Goal: Transaction & Acquisition: Purchase product/service

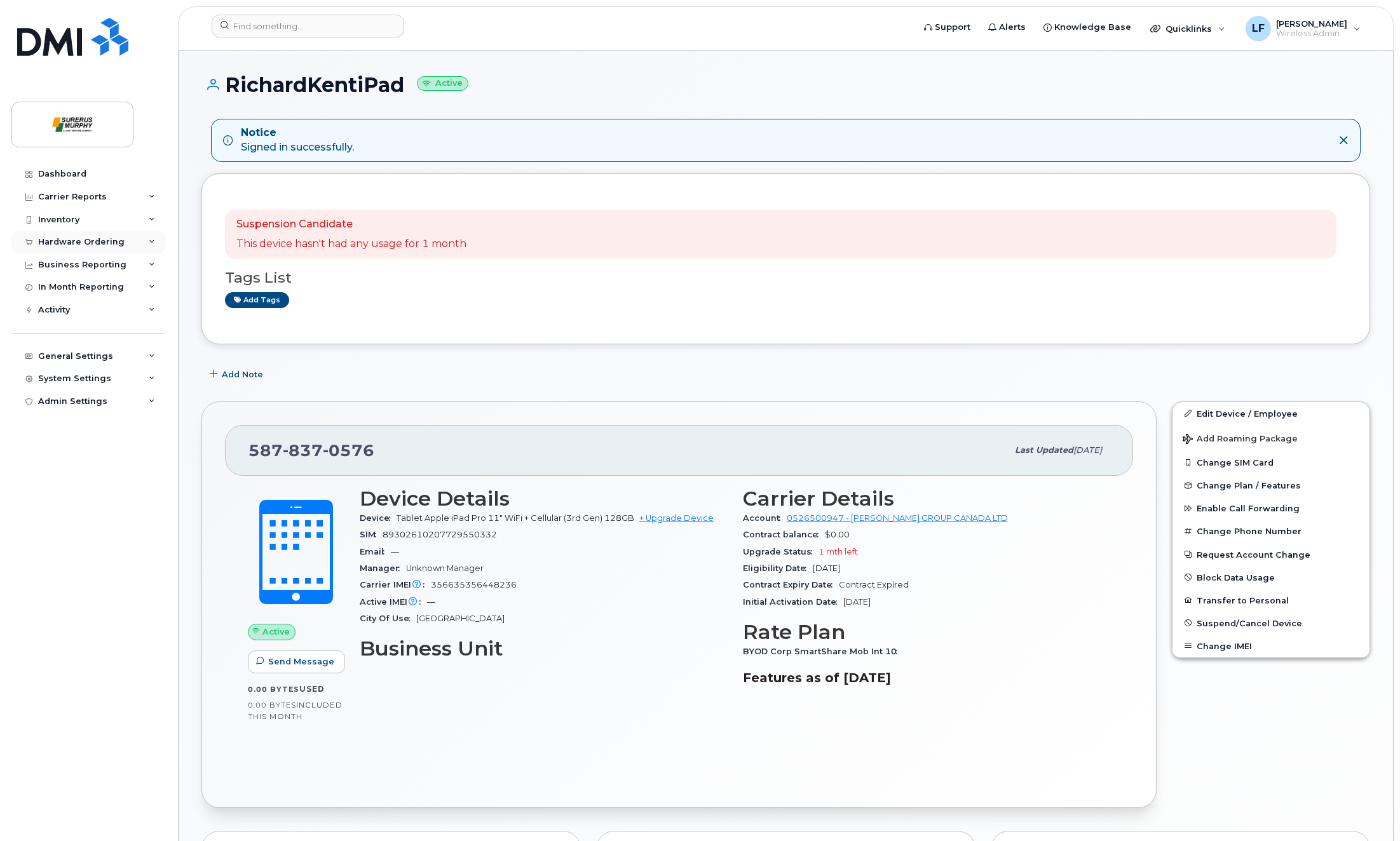
click at [90, 241] on div "Hardware Ordering" at bounding box center [81, 242] width 87 height 10
click at [84, 283] on link "Orders" at bounding box center [99, 289] width 132 height 24
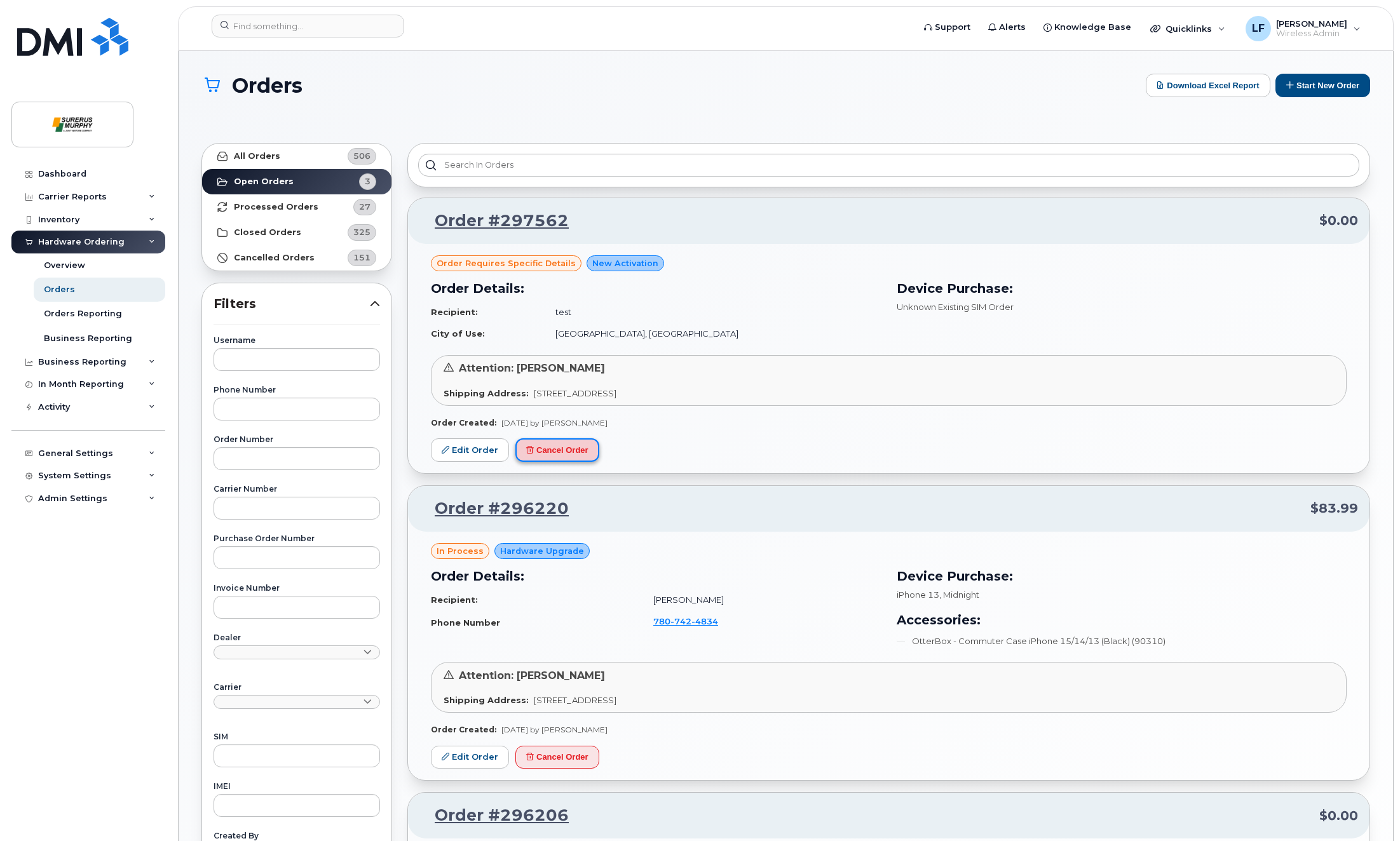
click at [559, 454] on button "Cancel Order" at bounding box center [557, 450] width 84 height 24
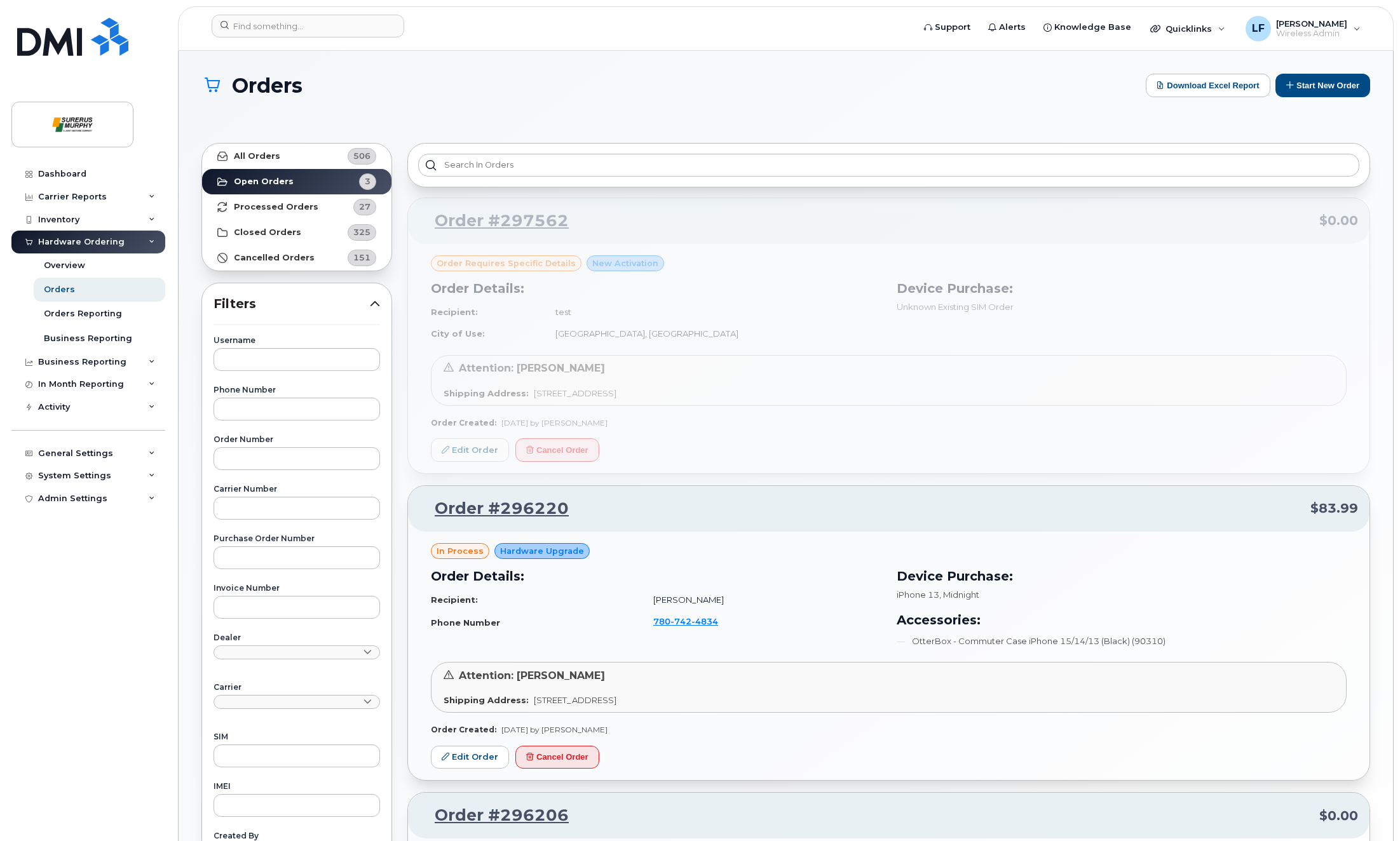
click at [100, 608] on div "Dashboard Carrier Reports Monthly Billing Data Daily Data Pooling Data Behavior…" at bounding box center [90, 491] width 157 height 659
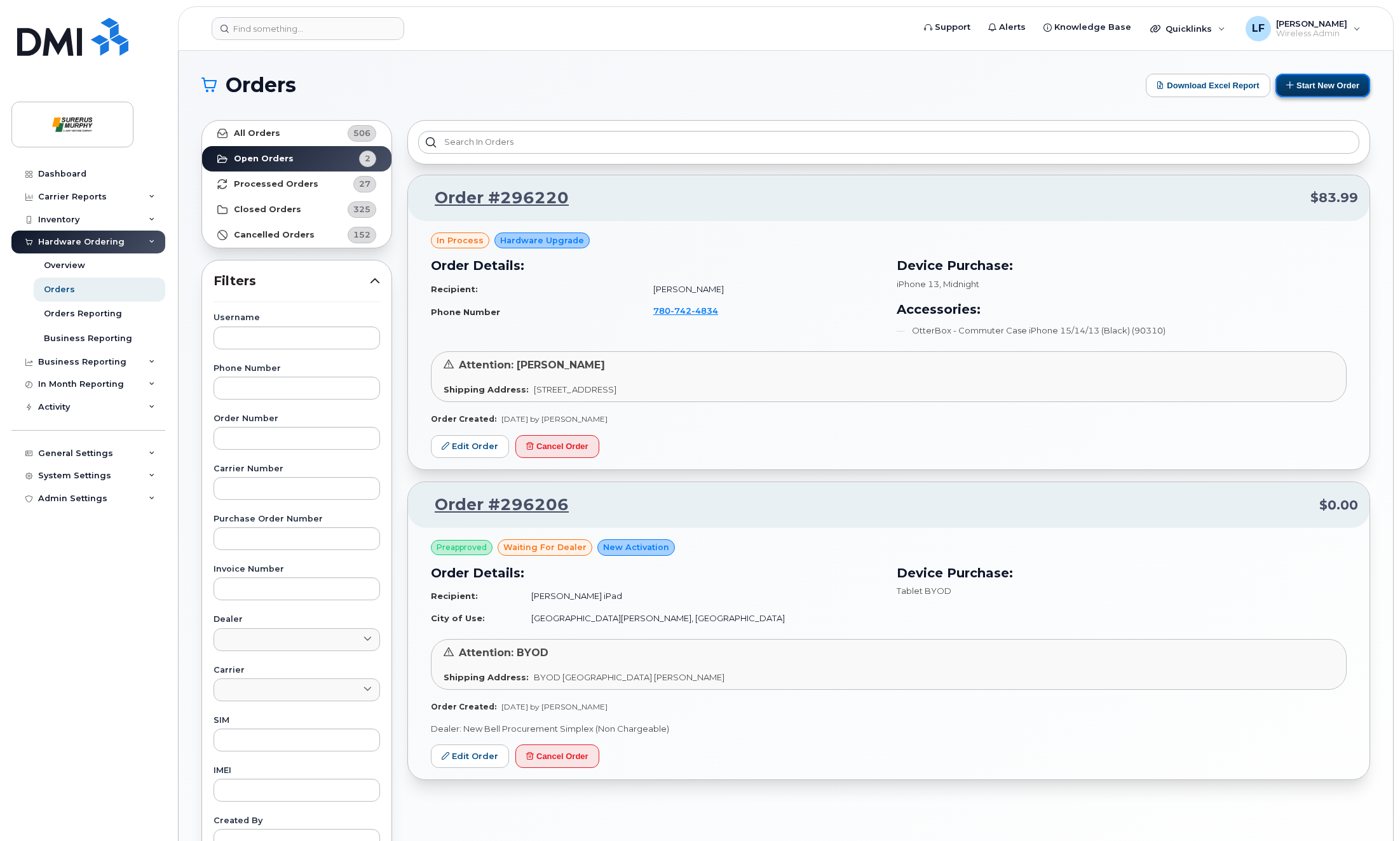
click at [1319, 91] on button "Start New Order" at bounding box center [1323, 86] width 95 height 24
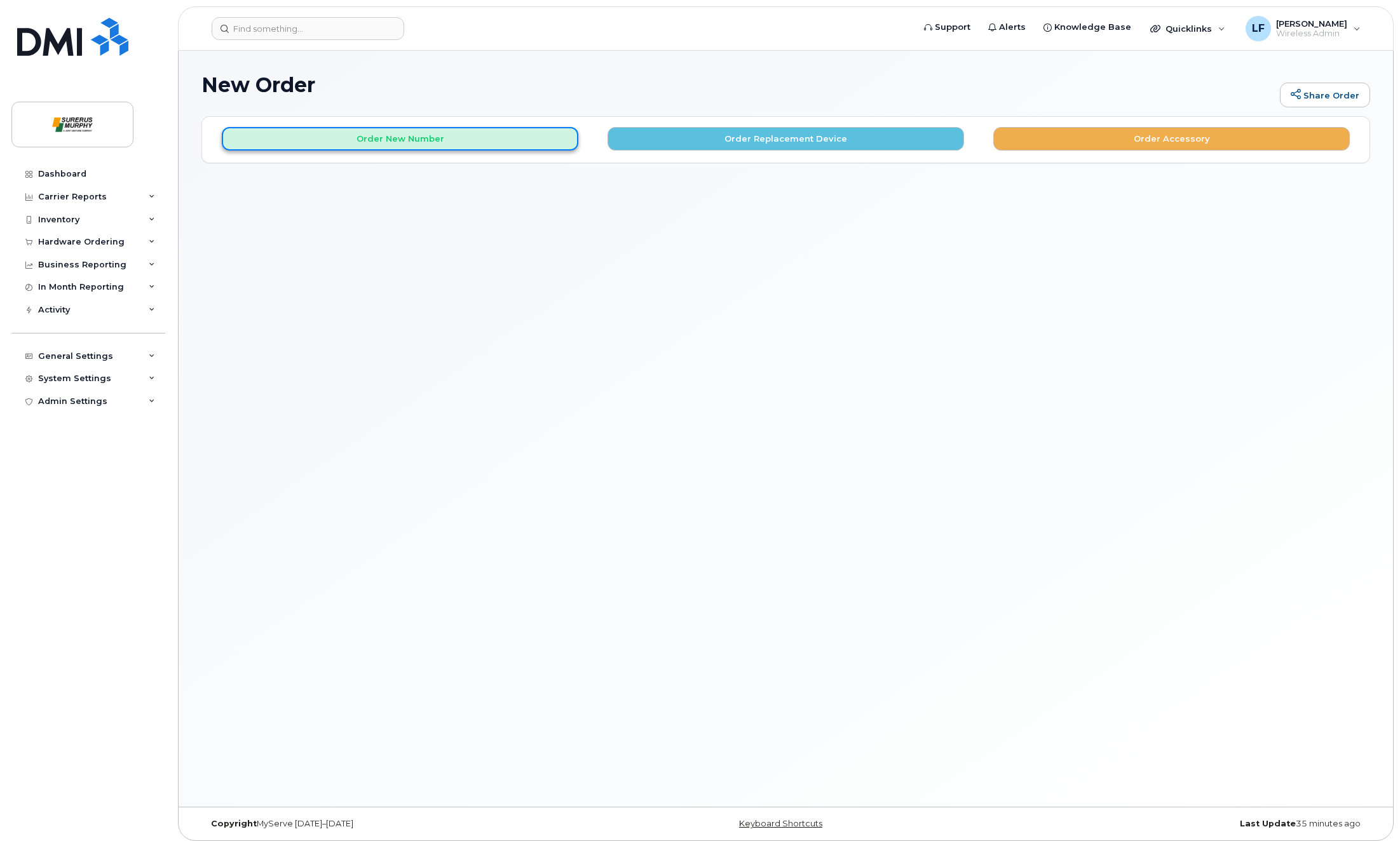
click at [384, 143] on button "Order New Number" at bounding box center [399, 139] width 356 height 24
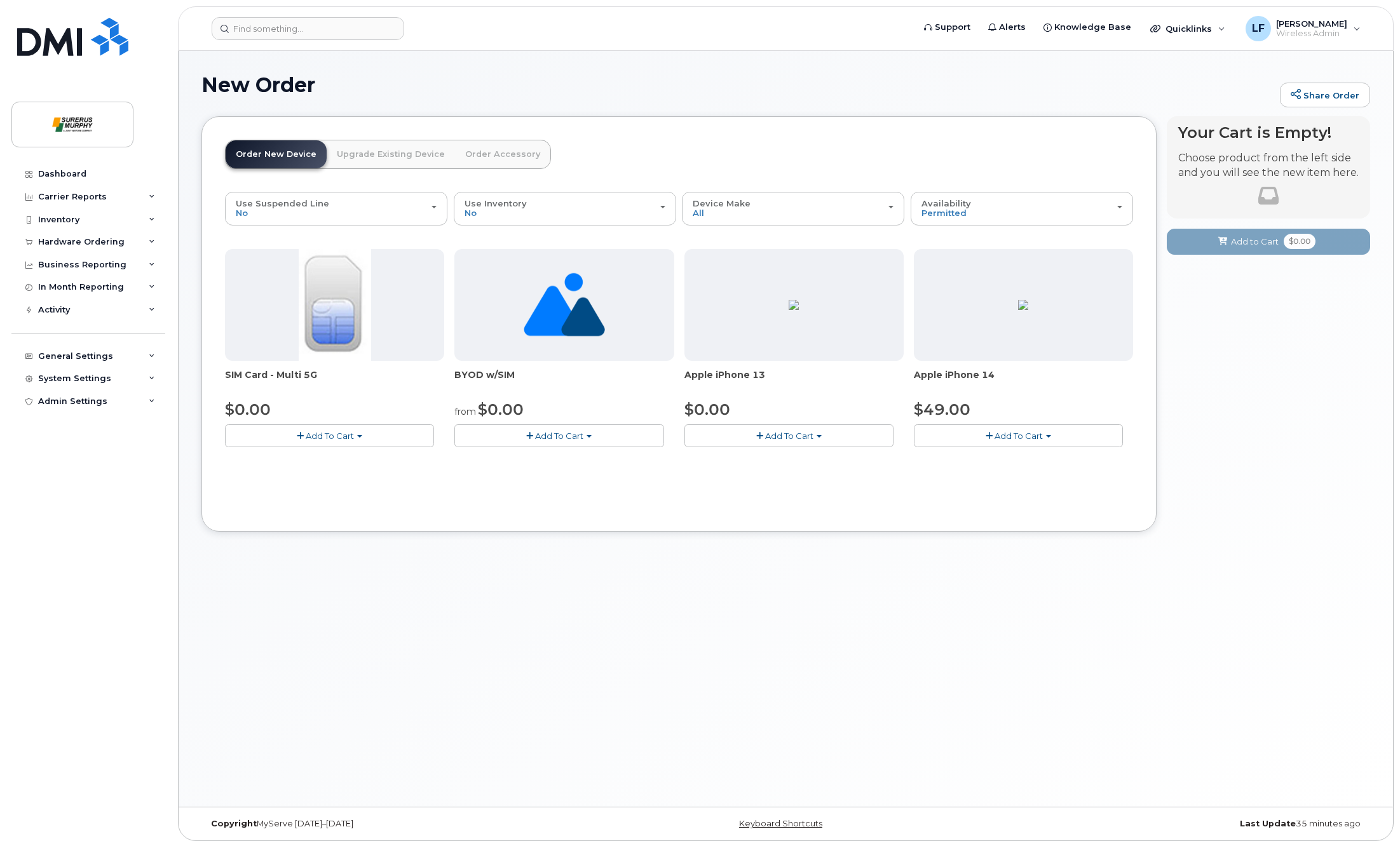
click at [797, 438] on span "Add To Cart" at bounding box center [789, 435] width 48 height 10
click at [773, 476] on link "$0.00 - 3-year activation (128GB model)" at bounding box center [784, 475] width 193 height 16
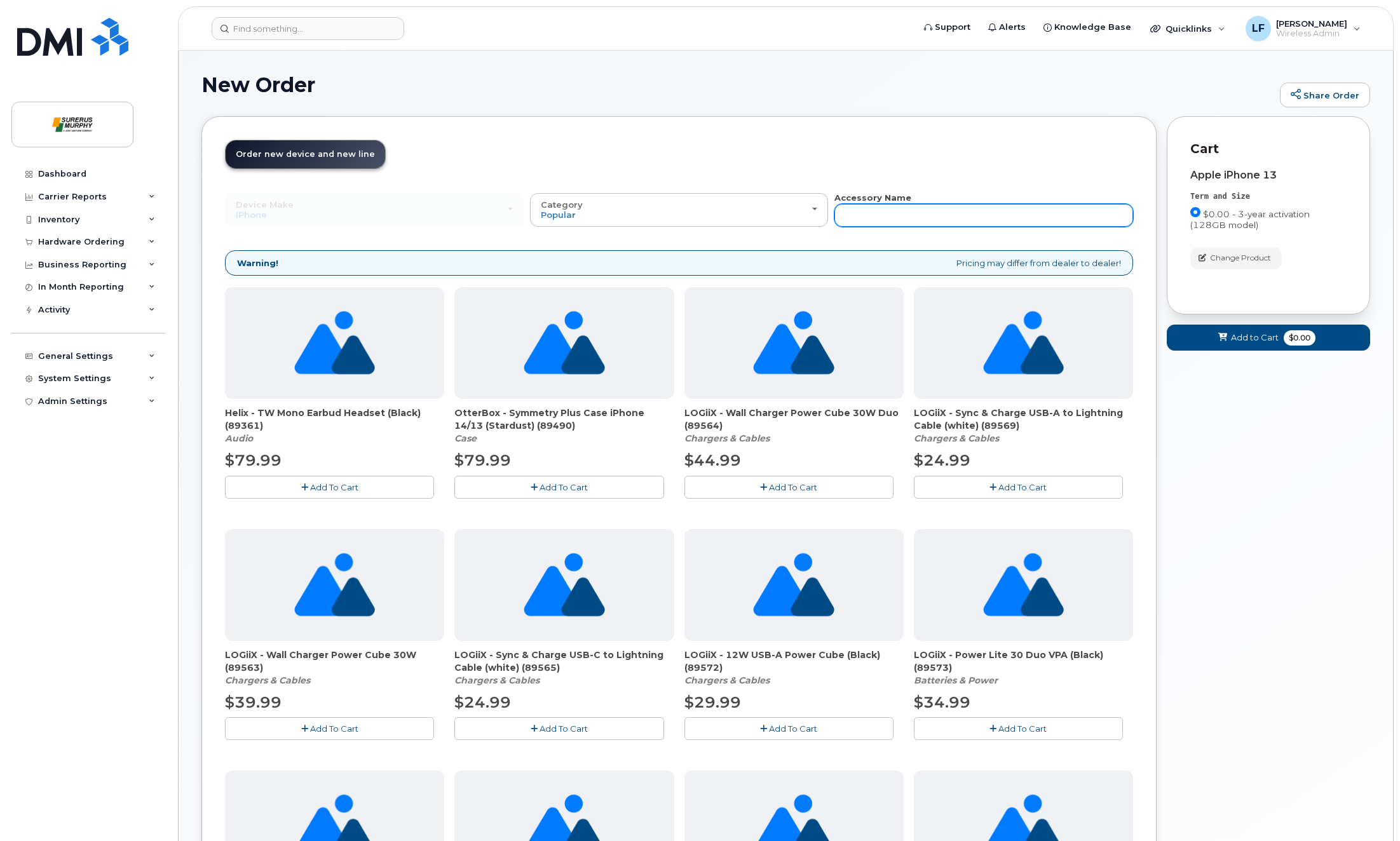
click at [871, 211] on input "text" at bounding box center [983, 215] width 299 height 23
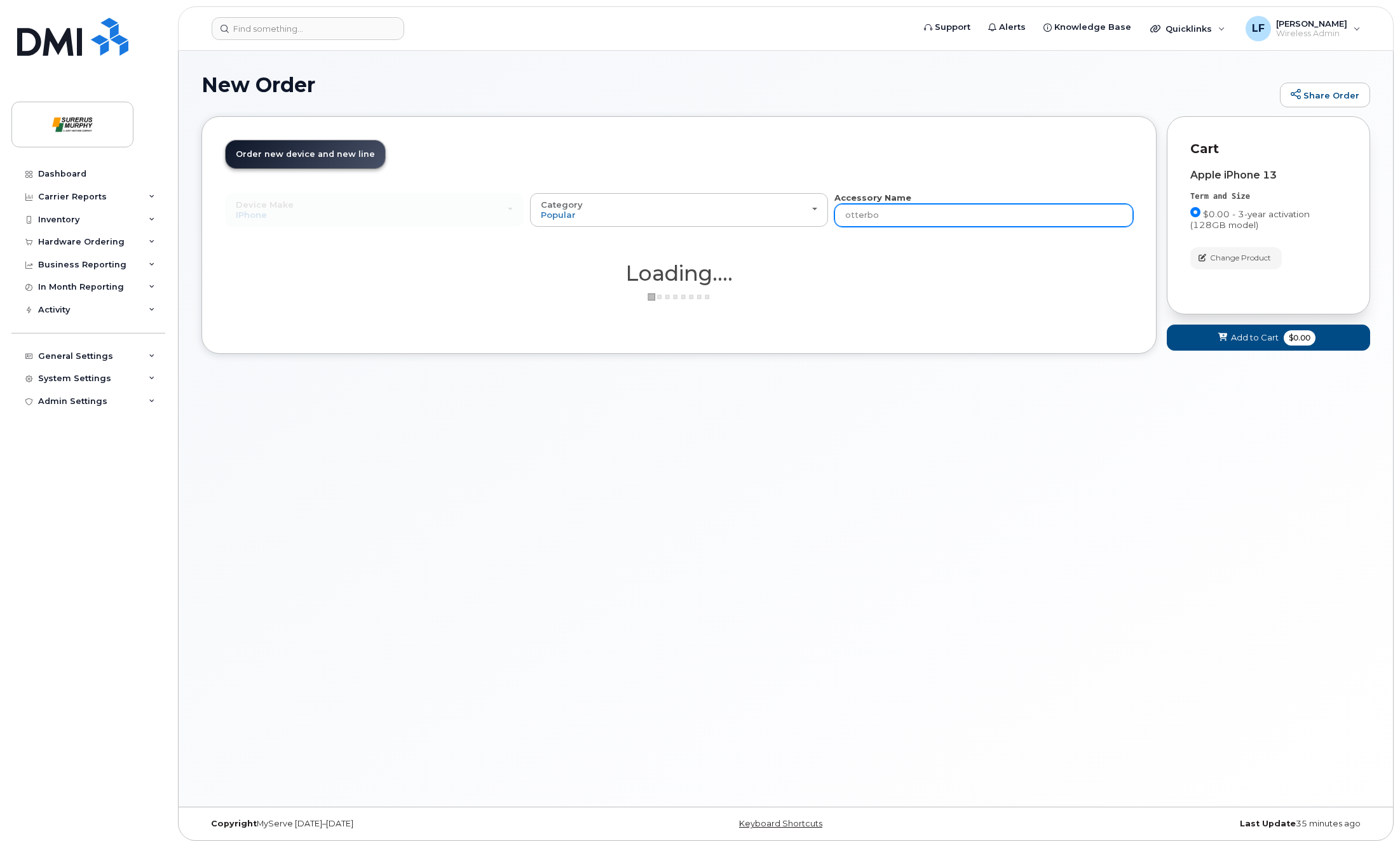
type input "otterbox"
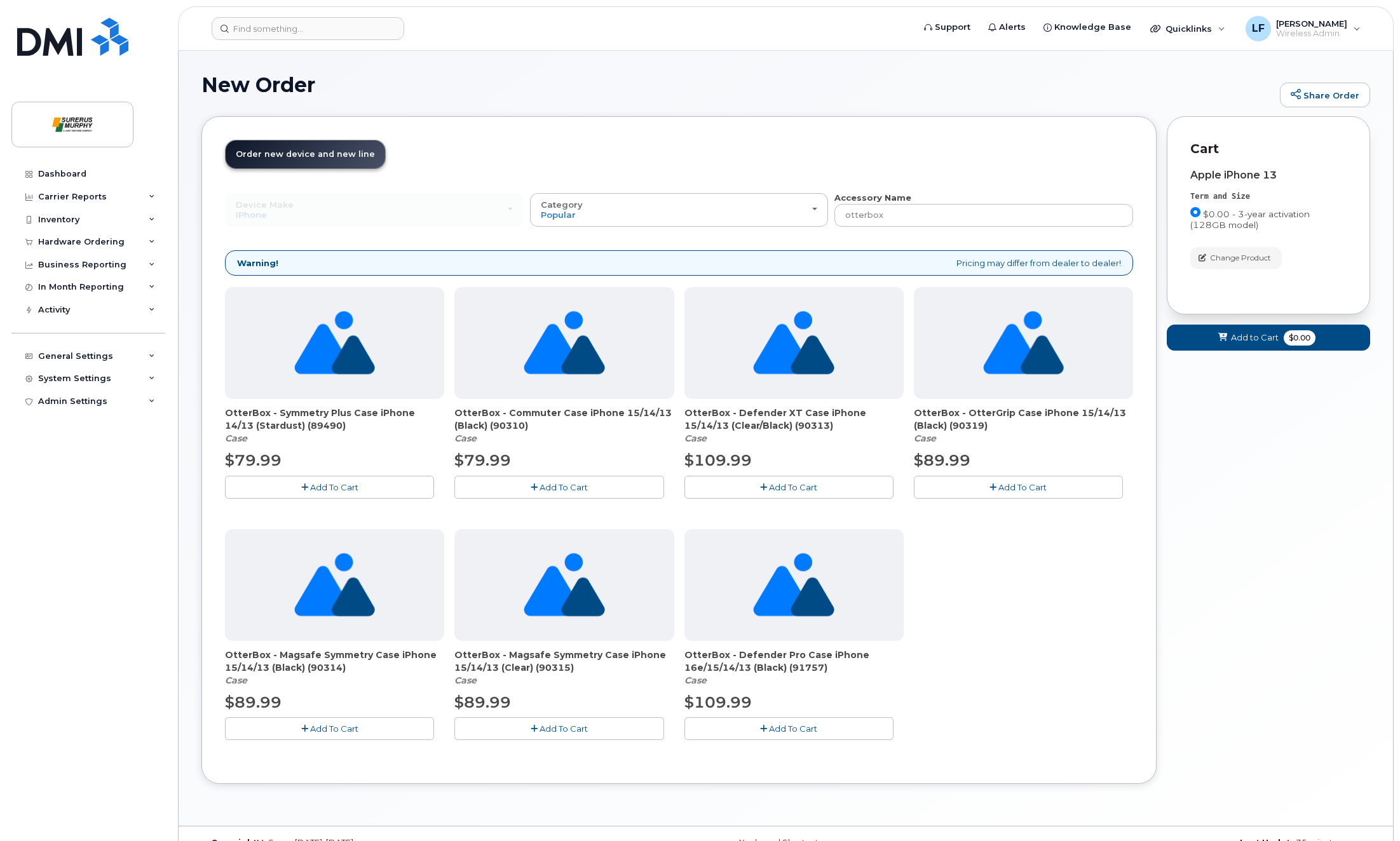
click at [574, 486] on span "Add To Cart" at bounding box center [563, 487] width 48 height 10
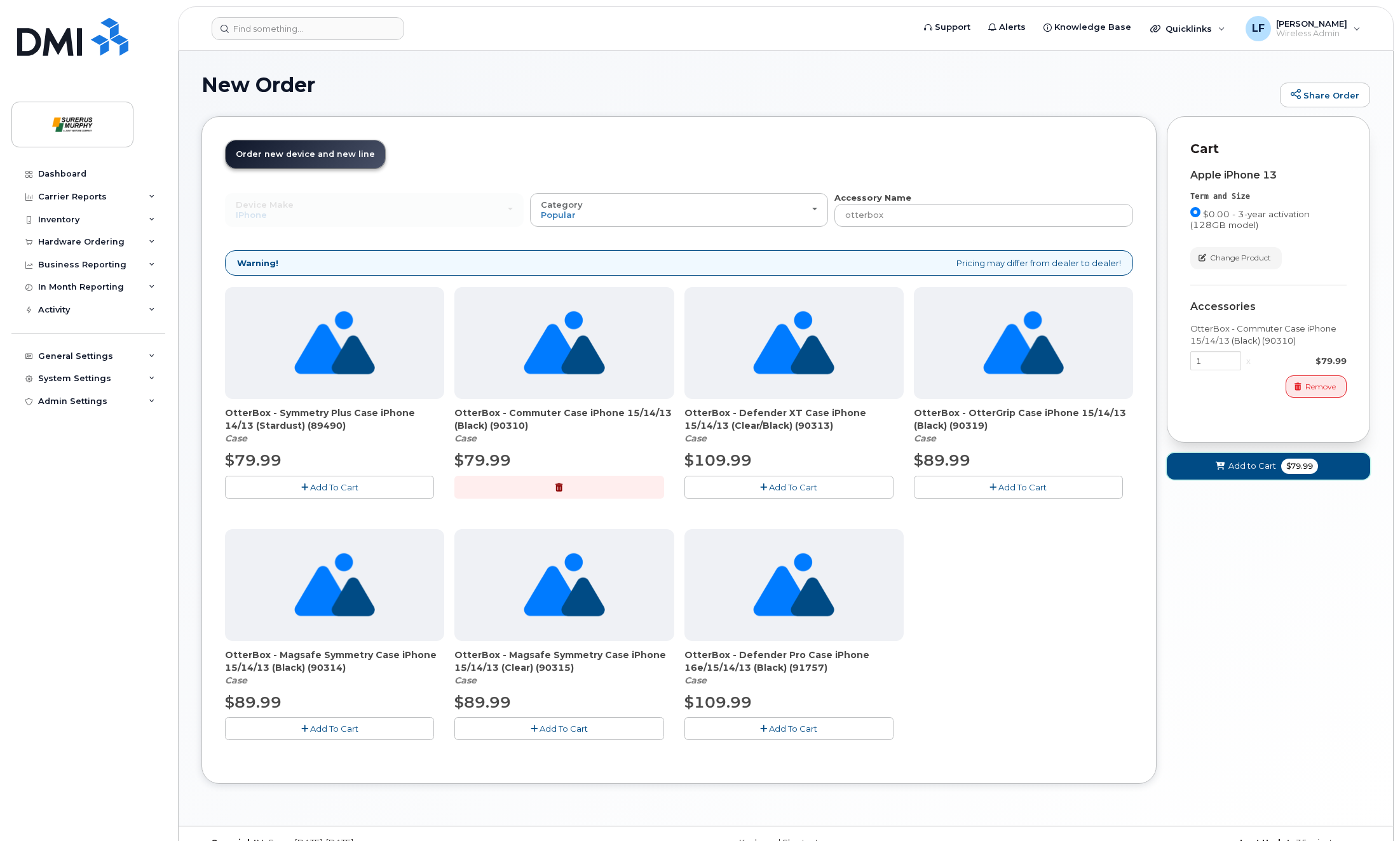
click at [1246, 468] on span "Add to Cart" at bounding box center [1252, 465] width 47 height 12
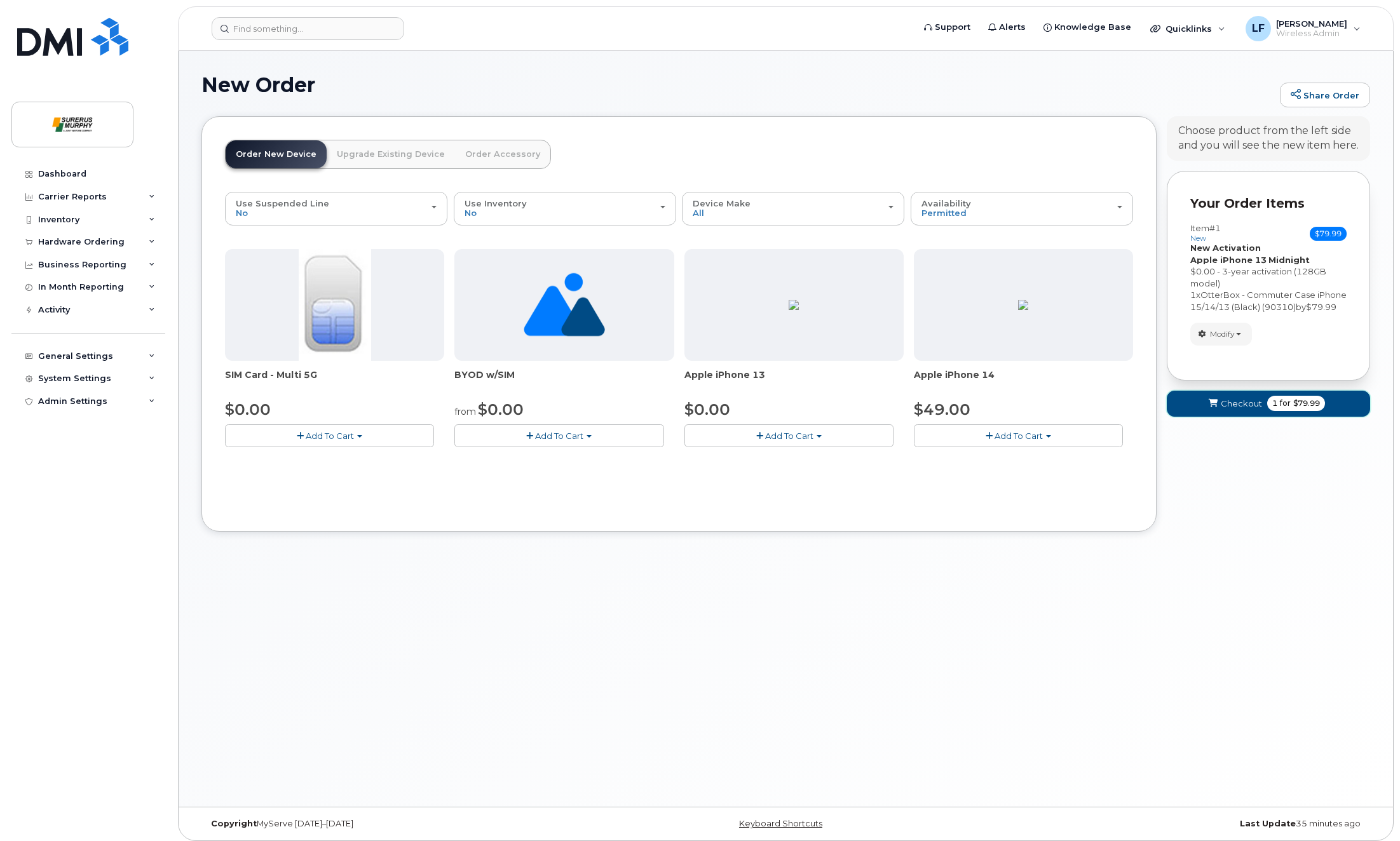
click at [1236, 409] on span "Checkout" at bounding box center [1241, 403] width 41 height 12
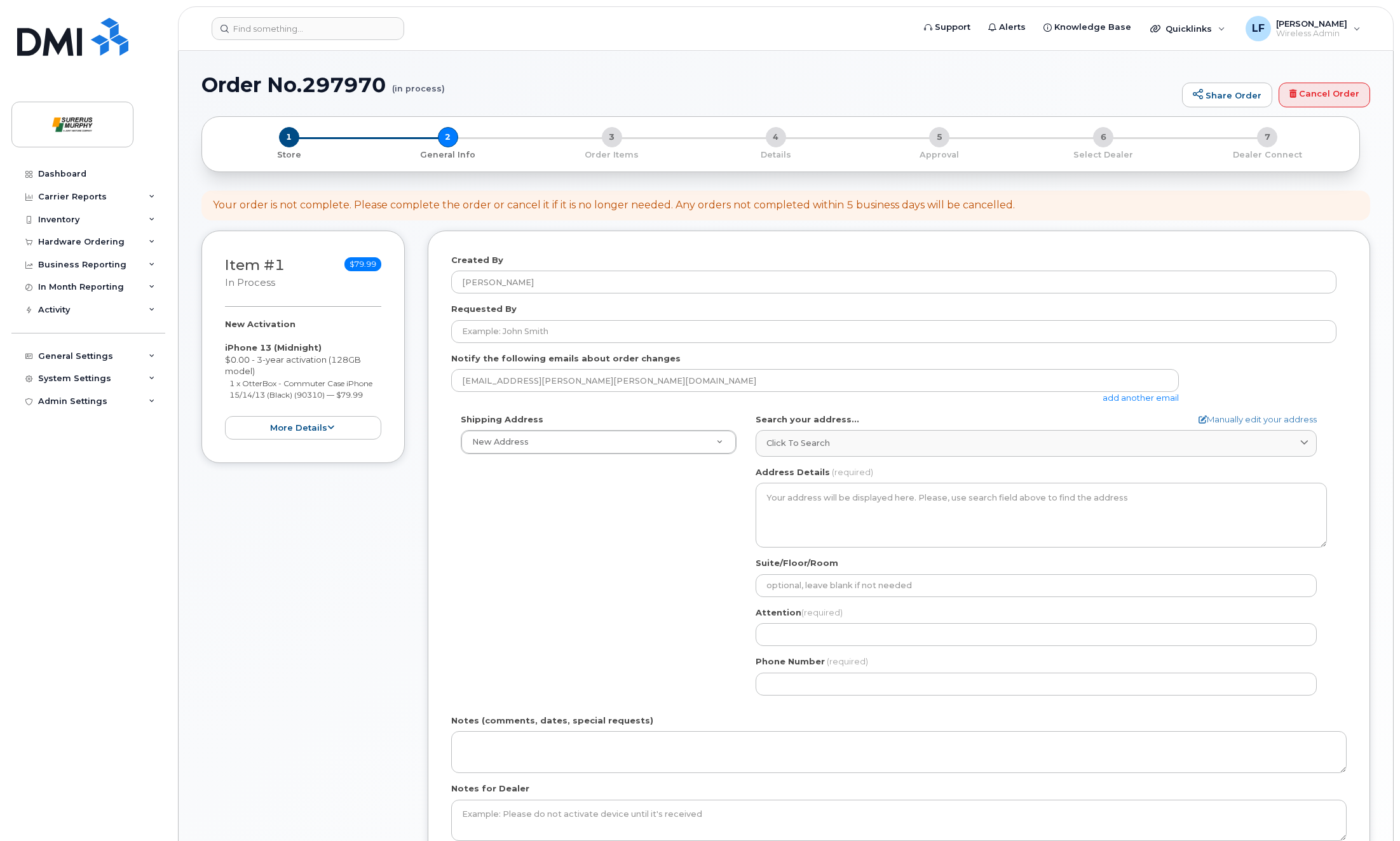
select select
drag, startPoint x: 297, startPoint y: 428, endPoint x: 336, endPoint y: 425, distance: 39.1
click at [297, 428] on button "more details" at bounding box center [303, 428] width 156 height 24
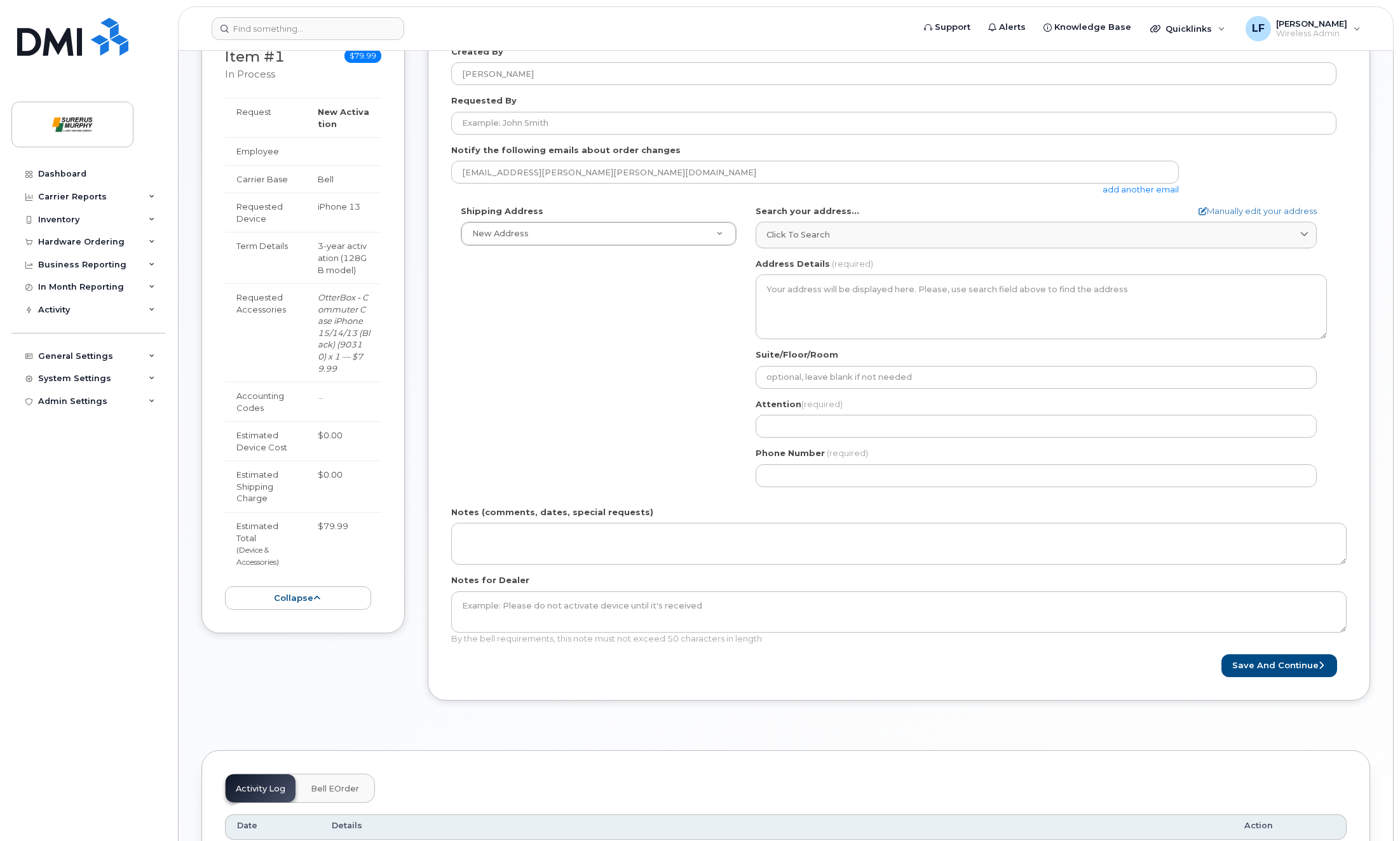
scroll to position [127, 0]
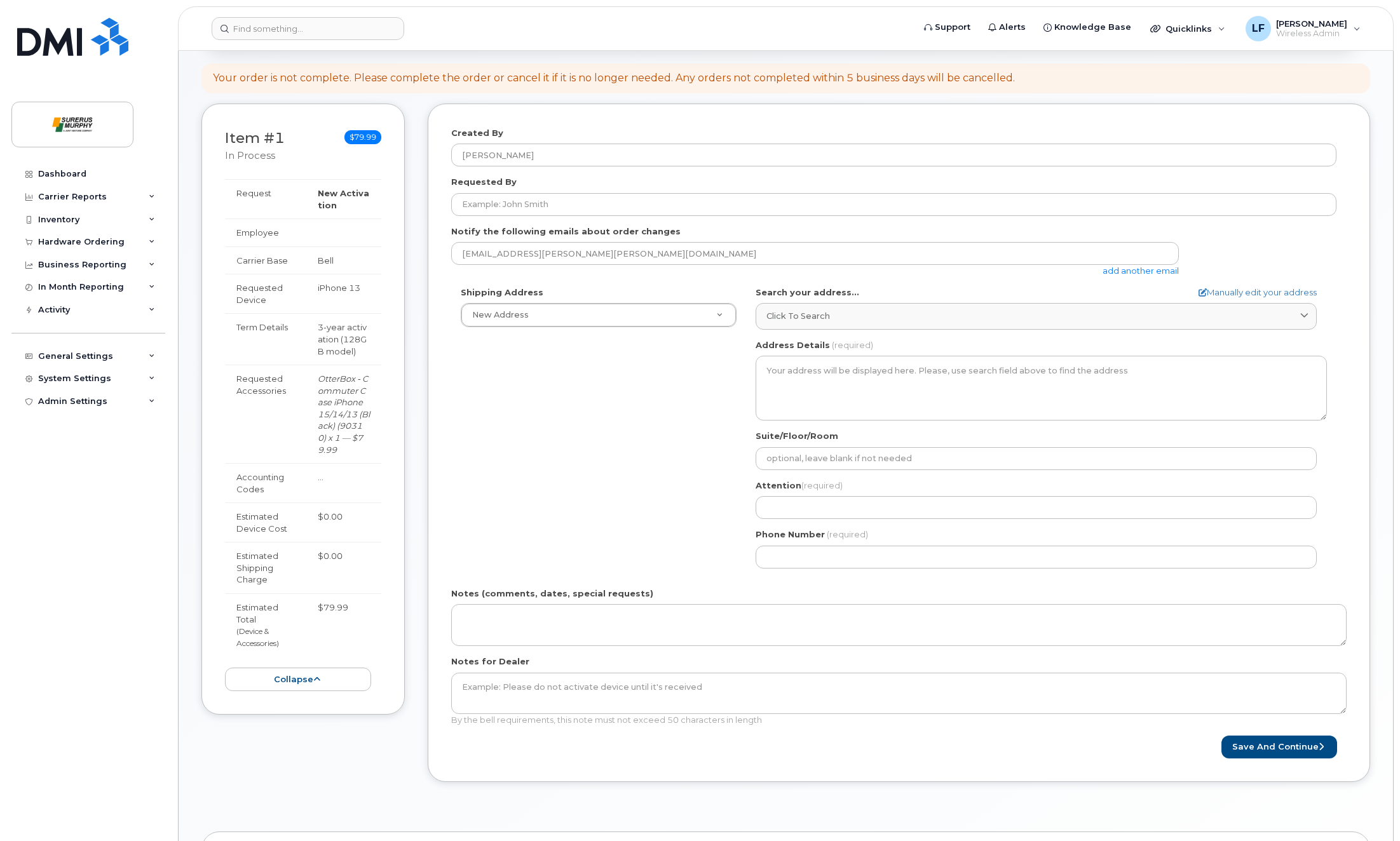
click at [126, 481] on div "Dashboard Carrier Reports Monthly Billing Data Daily Data Pooling Data Behavior…" at bounding box center [90, 491] width 157 height 659
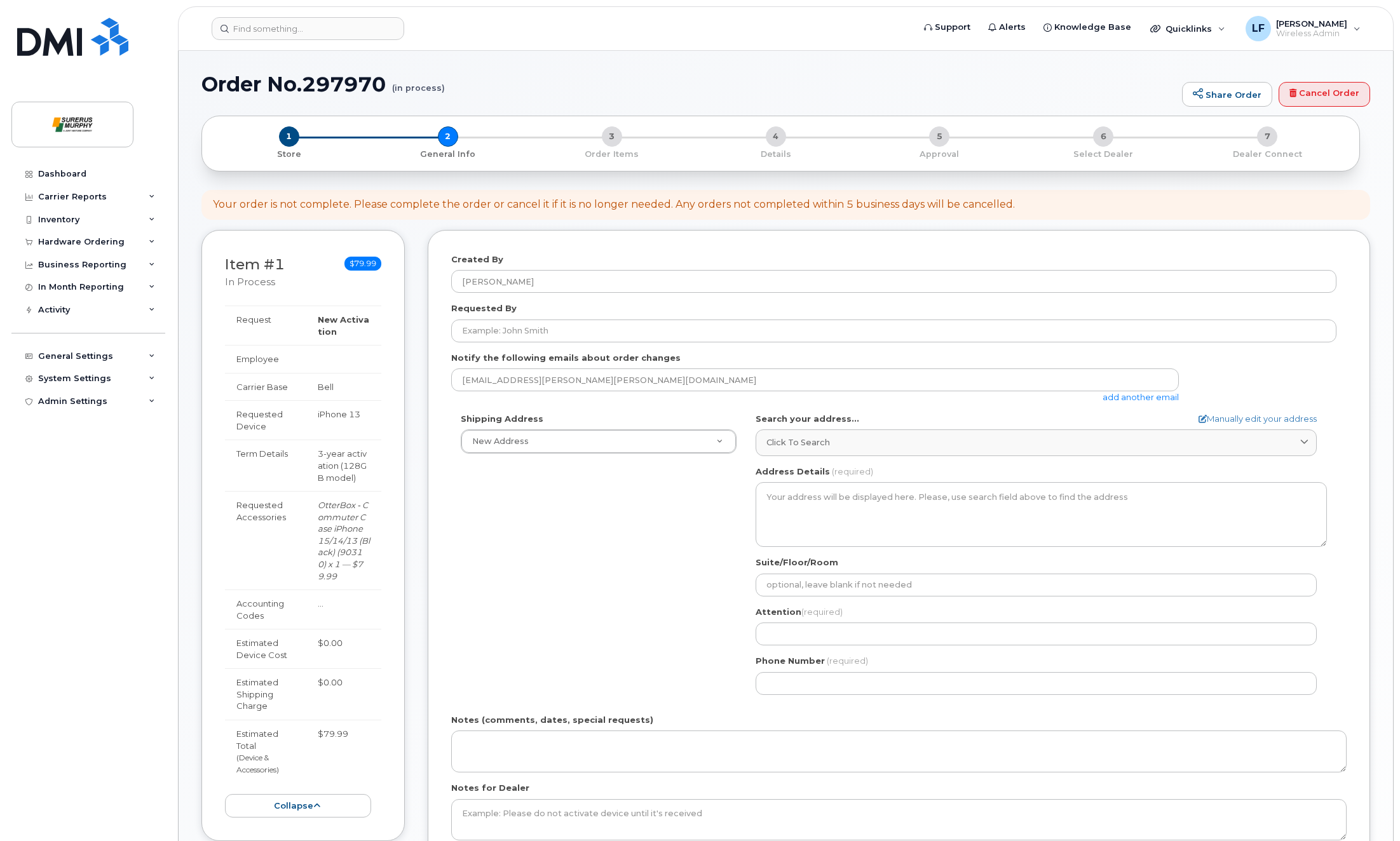
scroll to position [0, 0]
click at [54, 474] on div "Dashboard Carrier Reports Monthly Billing Data Daily Data Pooling Data Behavior…" at bounding box center [90, 491] width 157 height 659
